Goal: Transaction & Acquisition: Purchase product/service

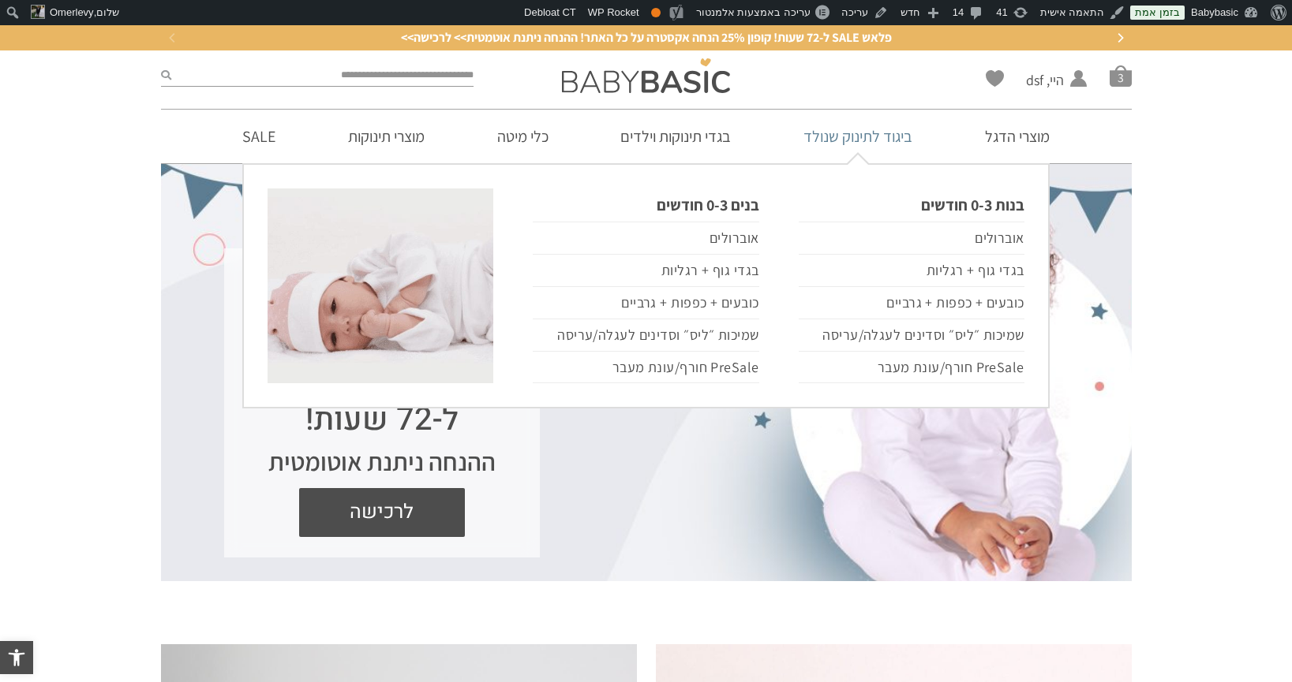
click at [878, 114] on link "ביגוד לתינוק שנולד" at bounding box center [857, 137] width 156 height 54
click at [868, 150] on link "ביגוד לתינוק שנולד" at bounding box center [857, 137] width 156 height 54
click at [870, 136] on link "ביגוד לתינוק שנולד" at bounding box center [857, 137] width 156 height 54
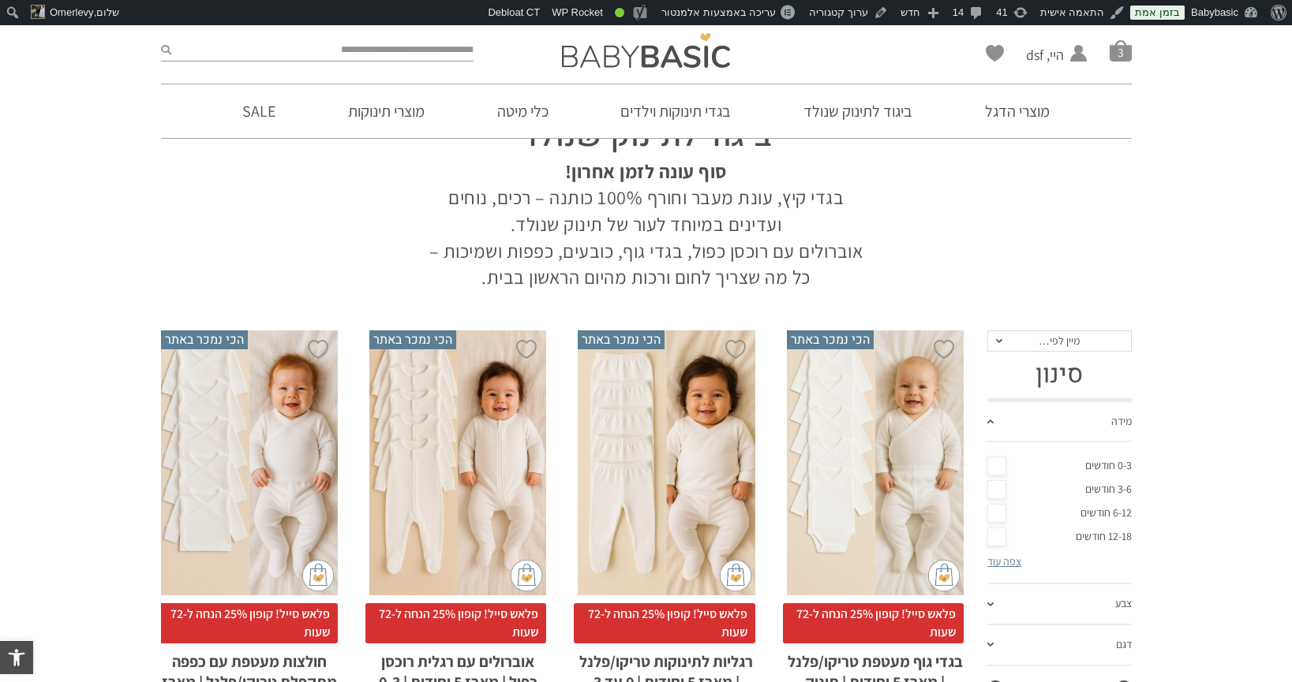
scroll to position [114, 0]
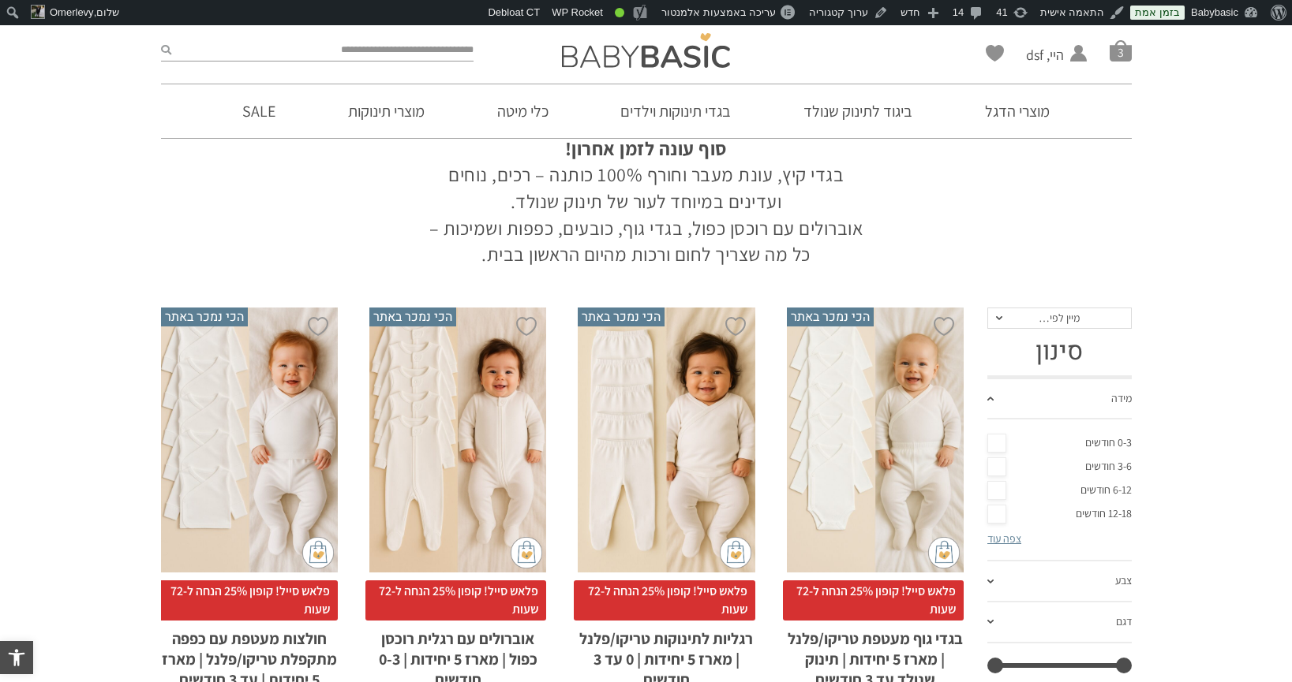
click at [826, 401] on div "x בחירת סוג בד טריקו (עונת מעבר/קיץ) פלנל (חורף)" at bounding box center [875, 441] width 177 height 266
